Goal: Navigation & Orientation: Find specific page/section

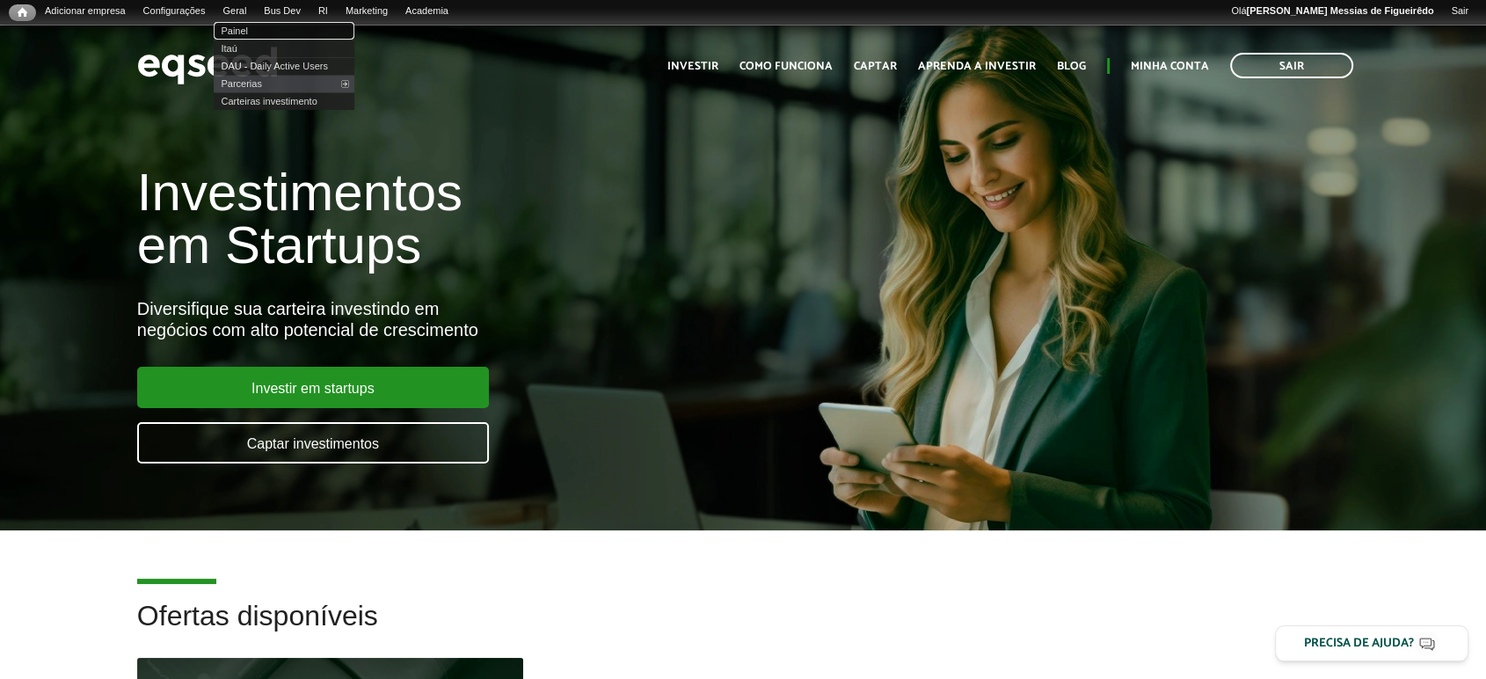
click at [251, 24] on link "Painel" at bounding box center [284, 31] width 141 height 18
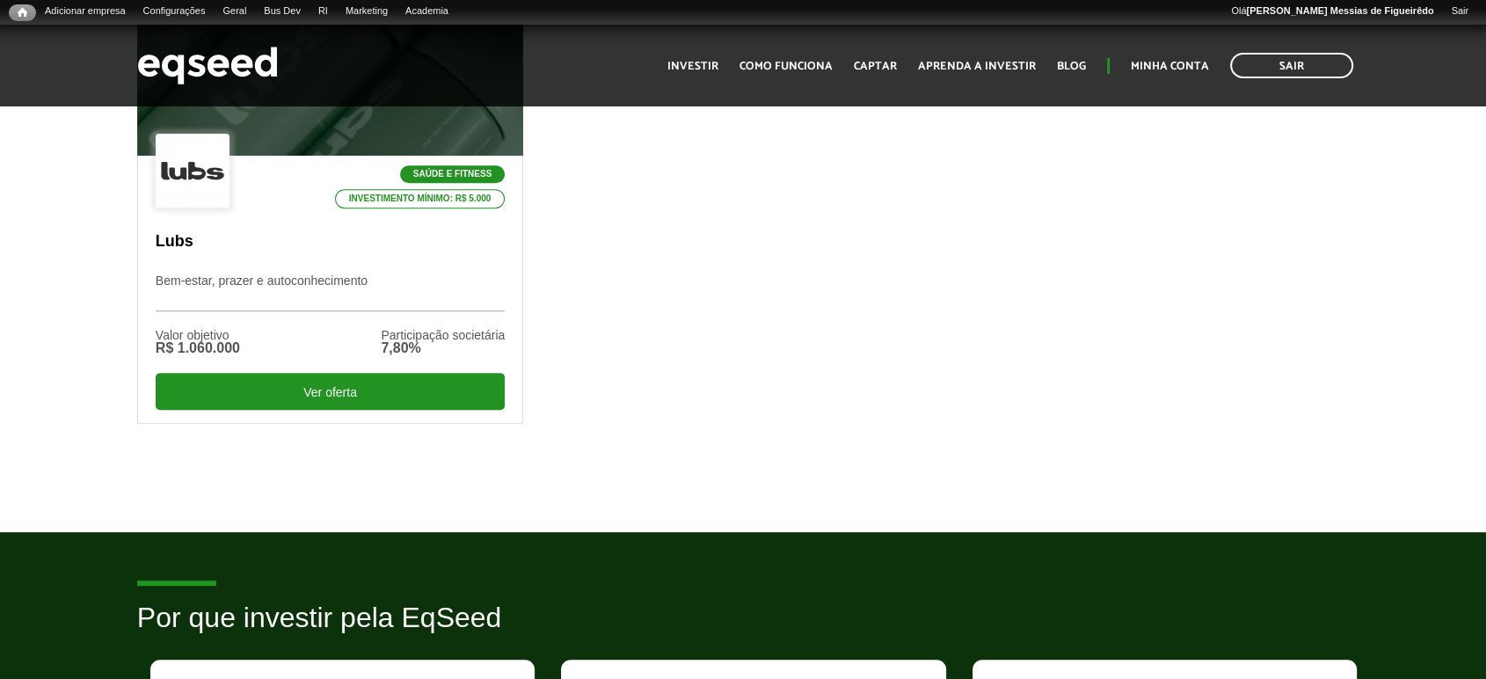
scroll to position [683, 0]
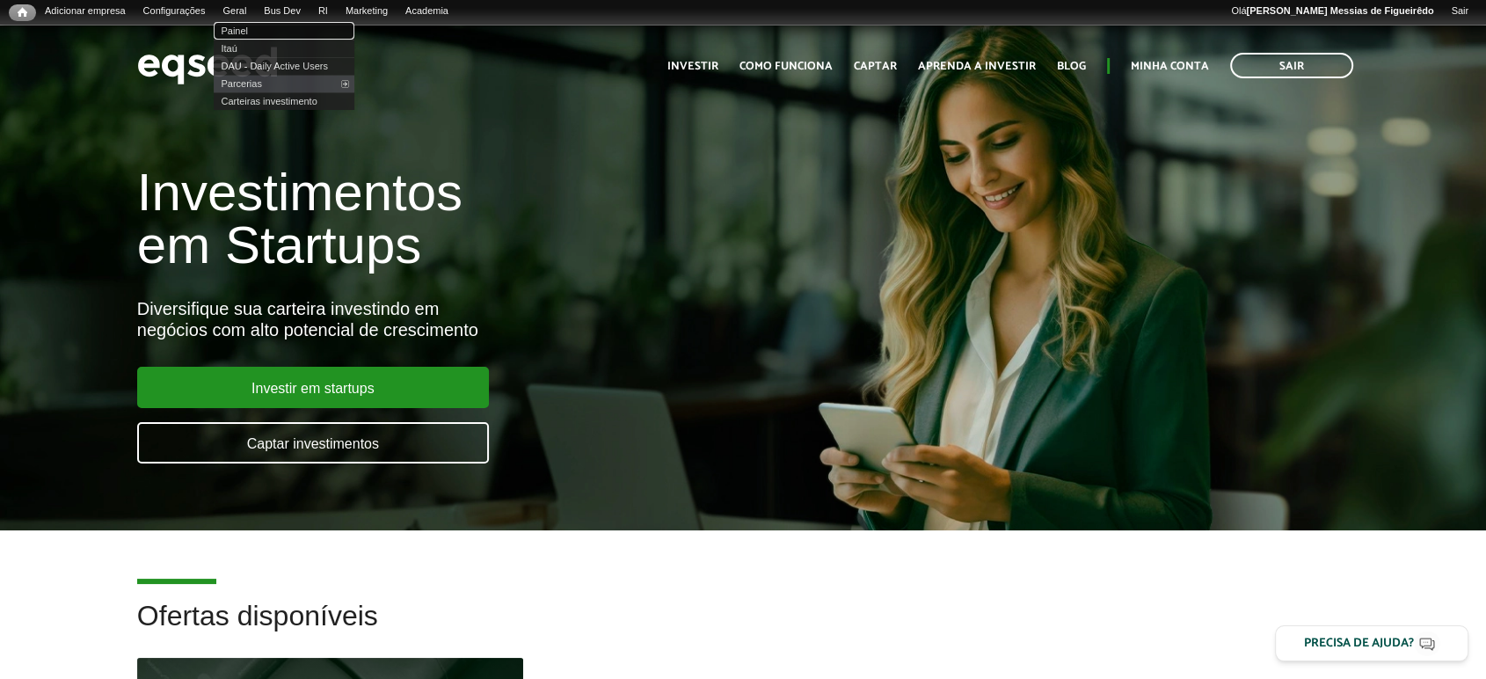
click at [254, 27] on link "Painel" at bounding box center [284, 31] width 141 height 18
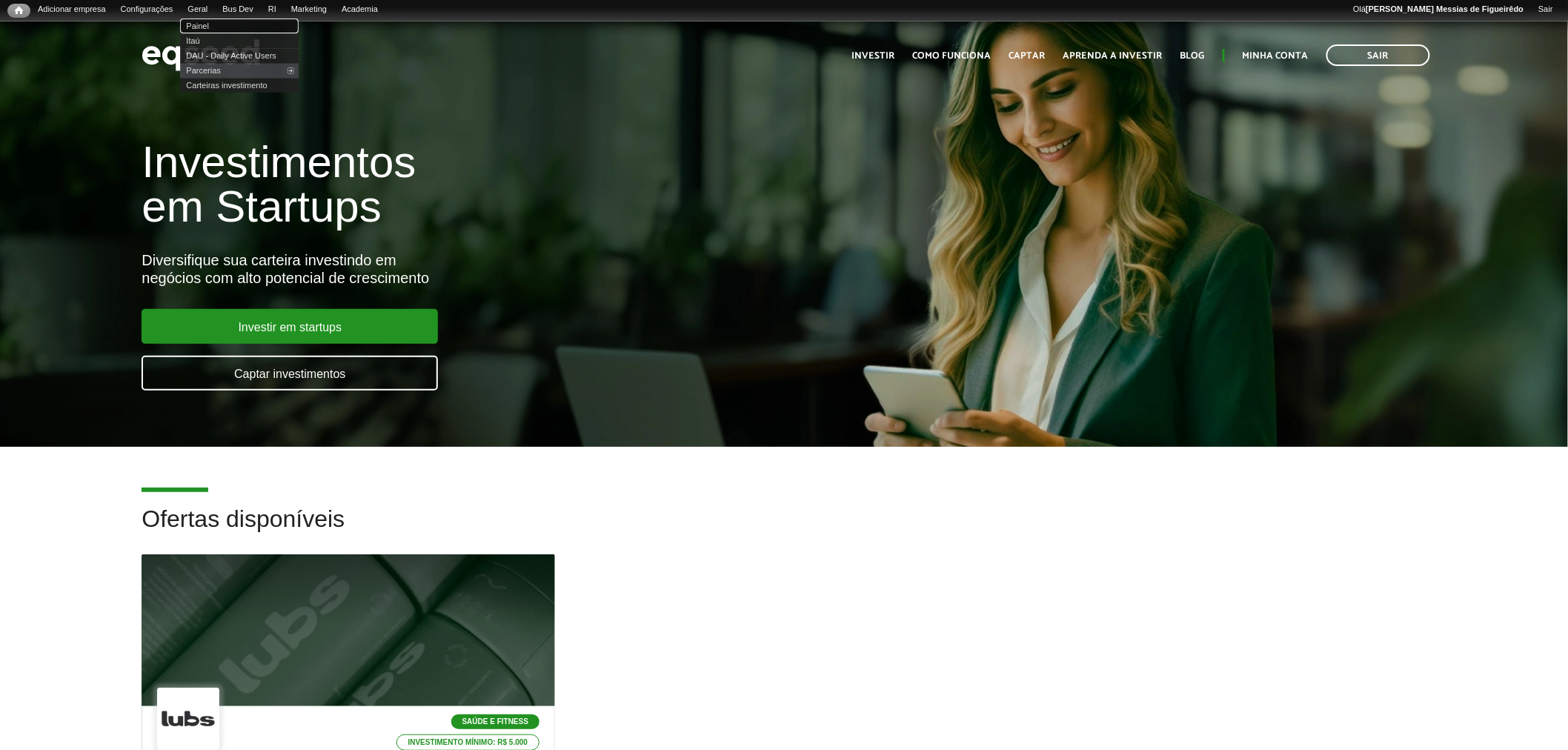
click at [208, 21] on link "Painel" at bounding box center [239, 26] width 119 height 15
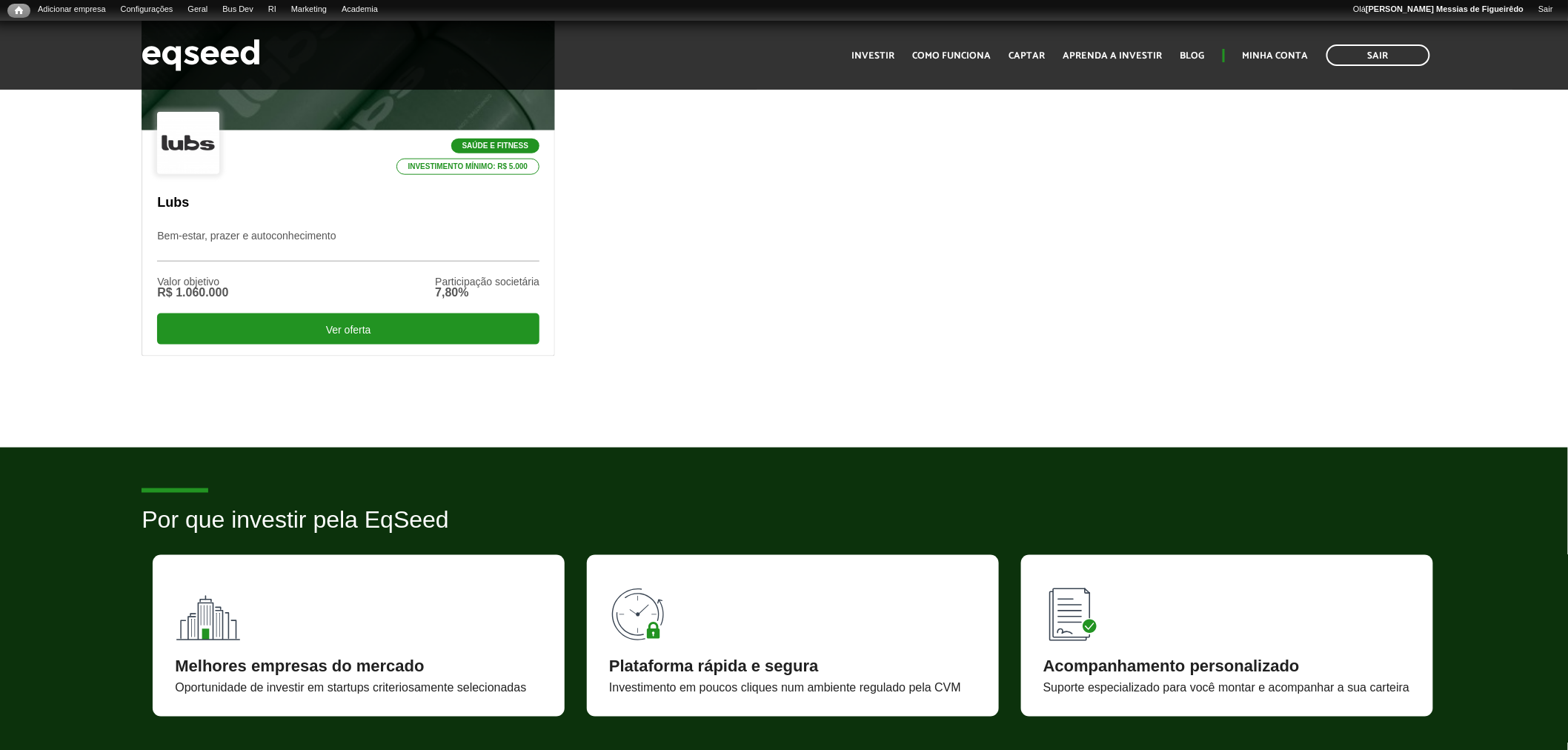
scroll to position [576, 0]
